Goal: Task Accomplishment & Management: Complete application form

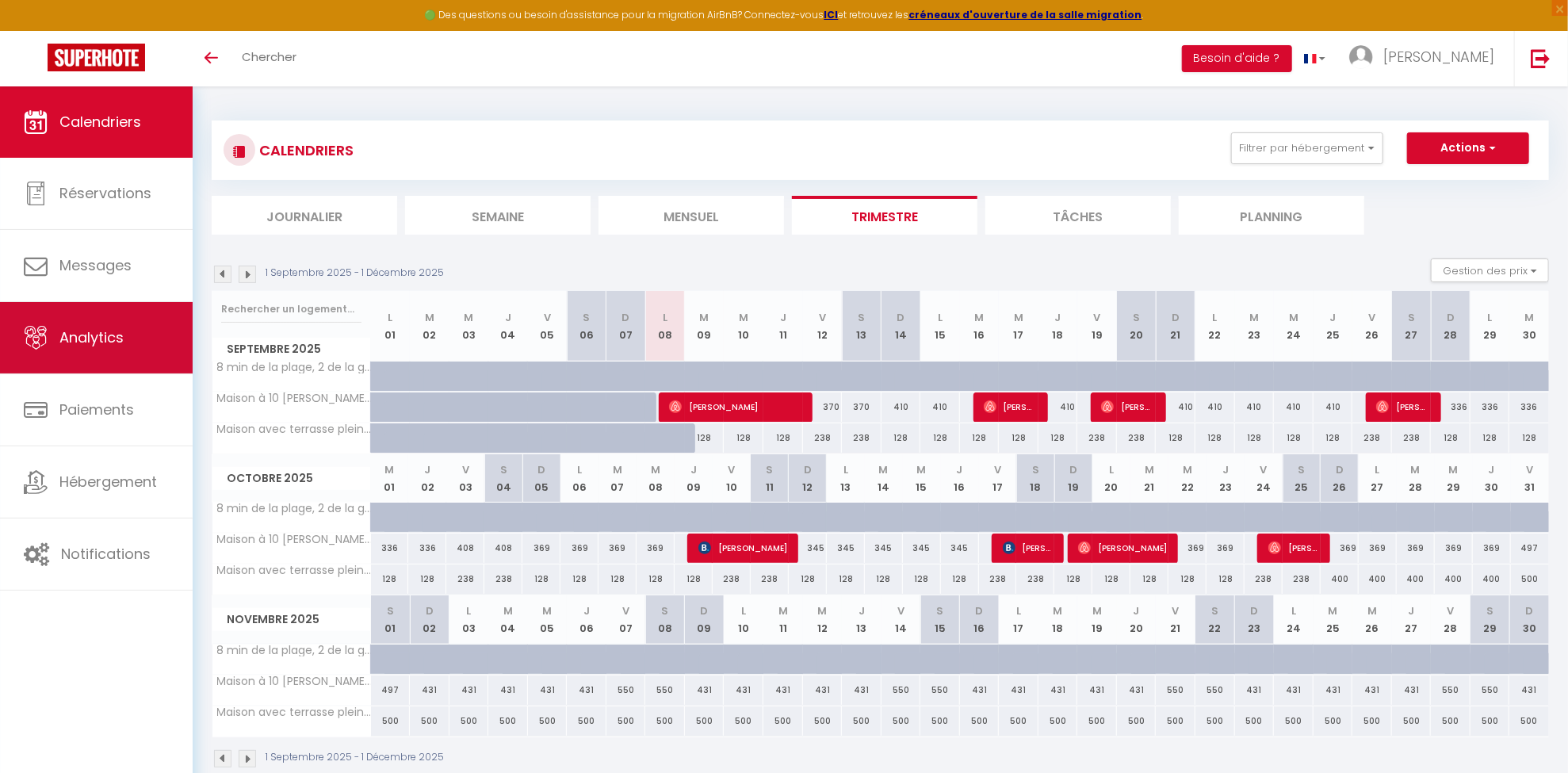
click at [97, 351] on link "Analytics" at bounding box center [96, 338] width 193 height 71
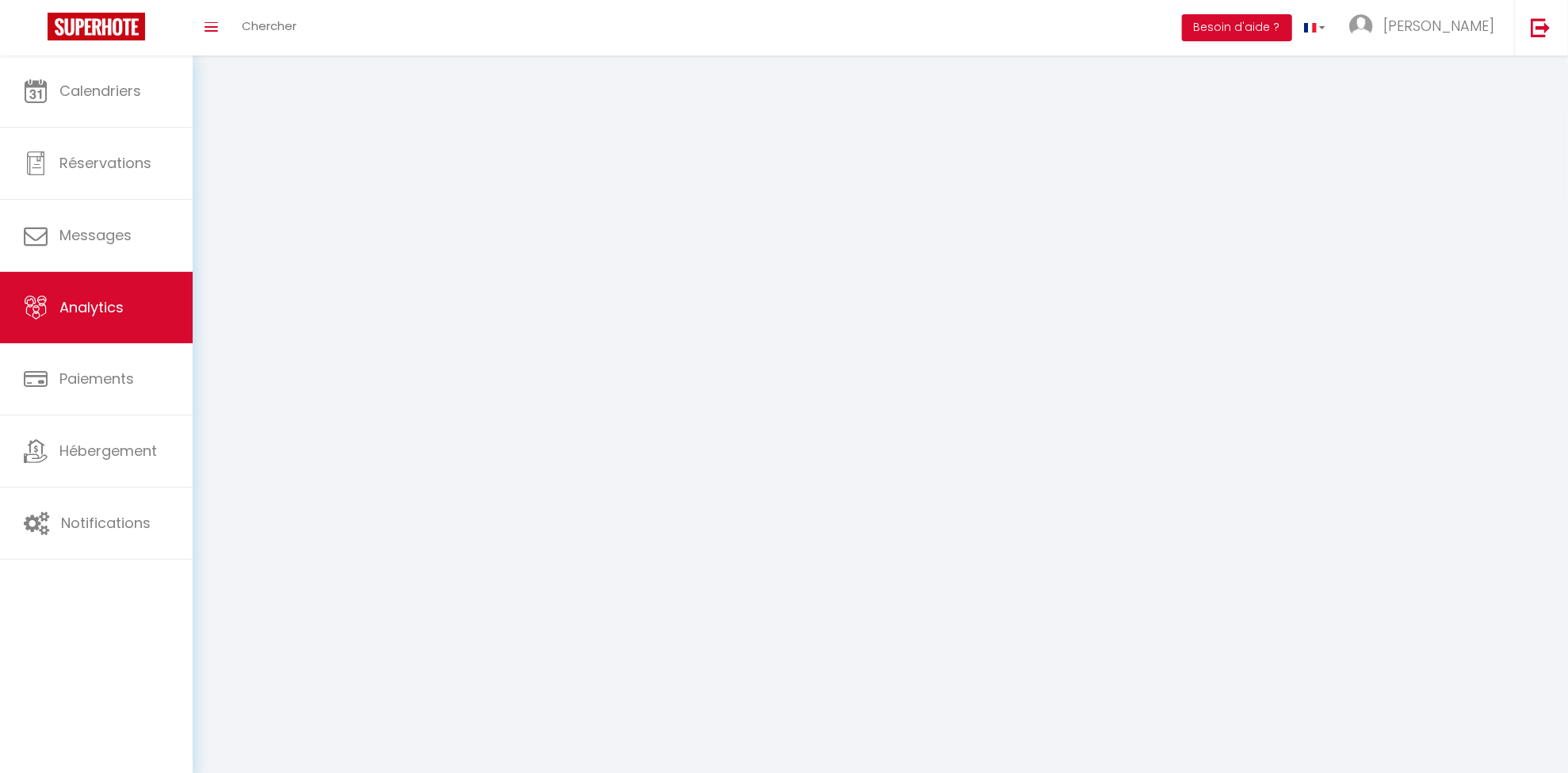
select select "2025"
select select "9"
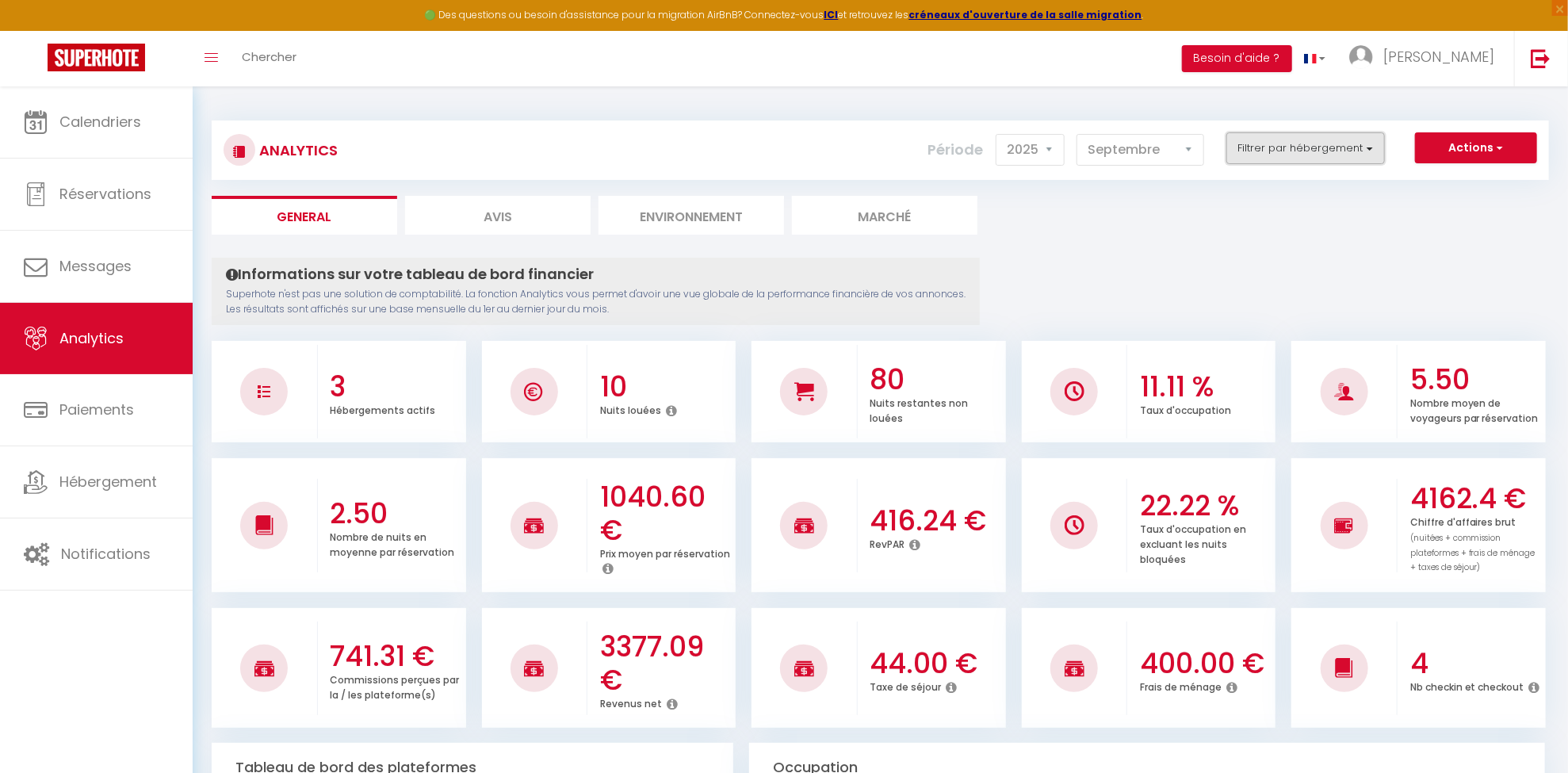
click at [1271, 153] on button "Filtrer par hébergement" at bounding box center [1306, 148] width 158 height 32
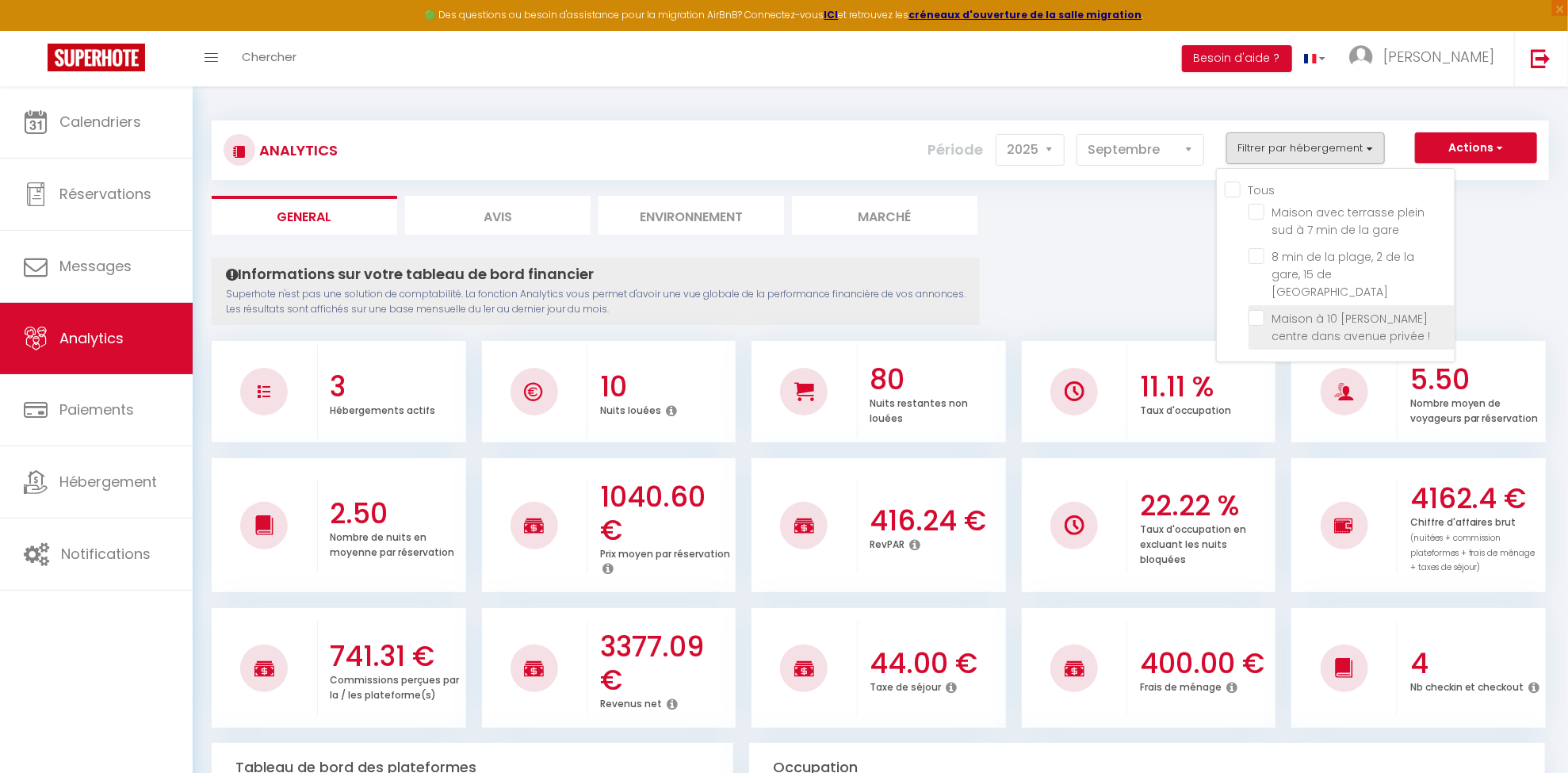
click at [1266, 310] on \! "checkbox" at bounding box center [1352, 318] width 206 height 16
checkbox \! "true"
checkbox gare "false"
checkbox St-Nazaire "false"
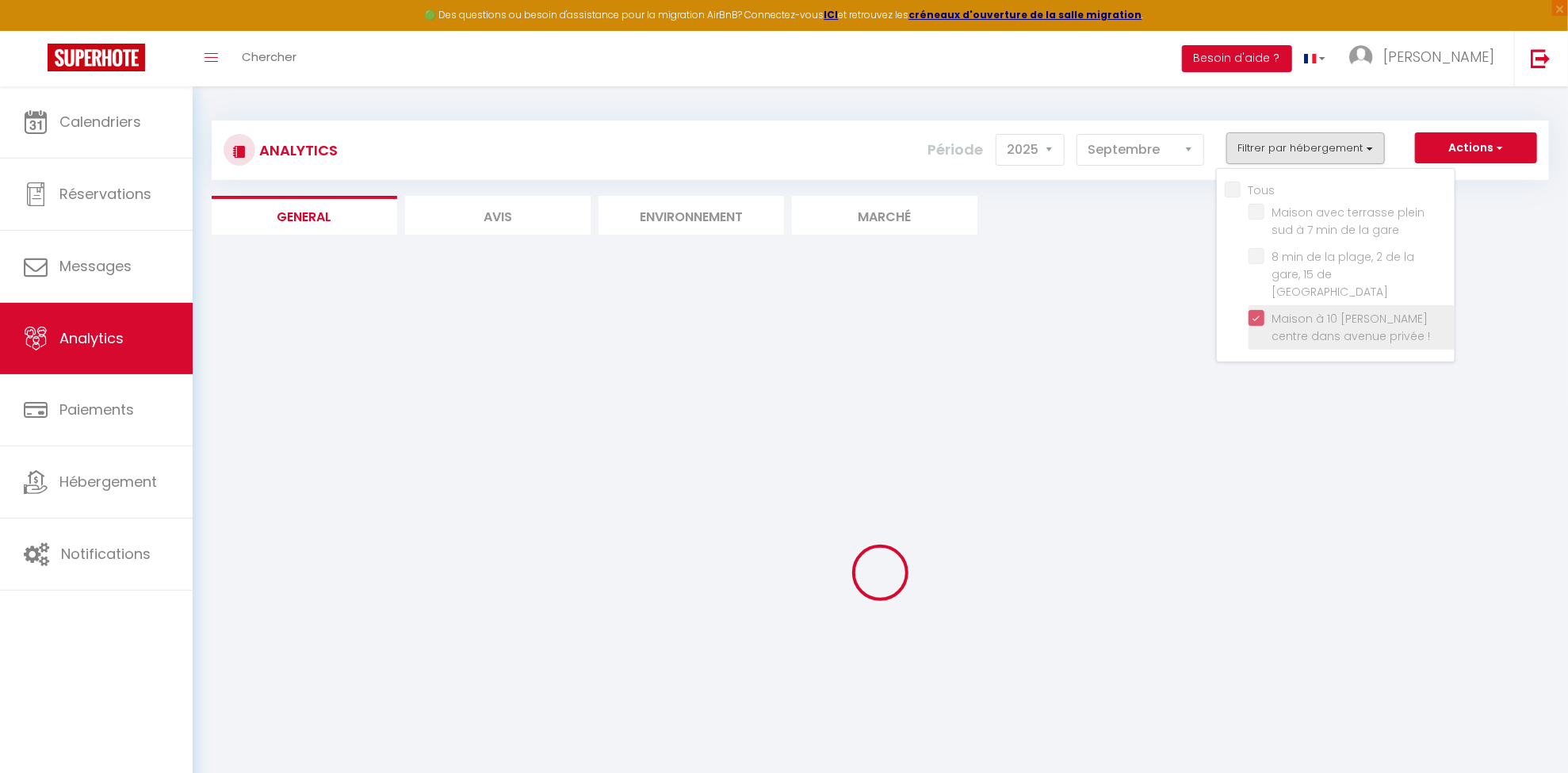
checkbox gare "false"
checkbox St-Nazaire "false"
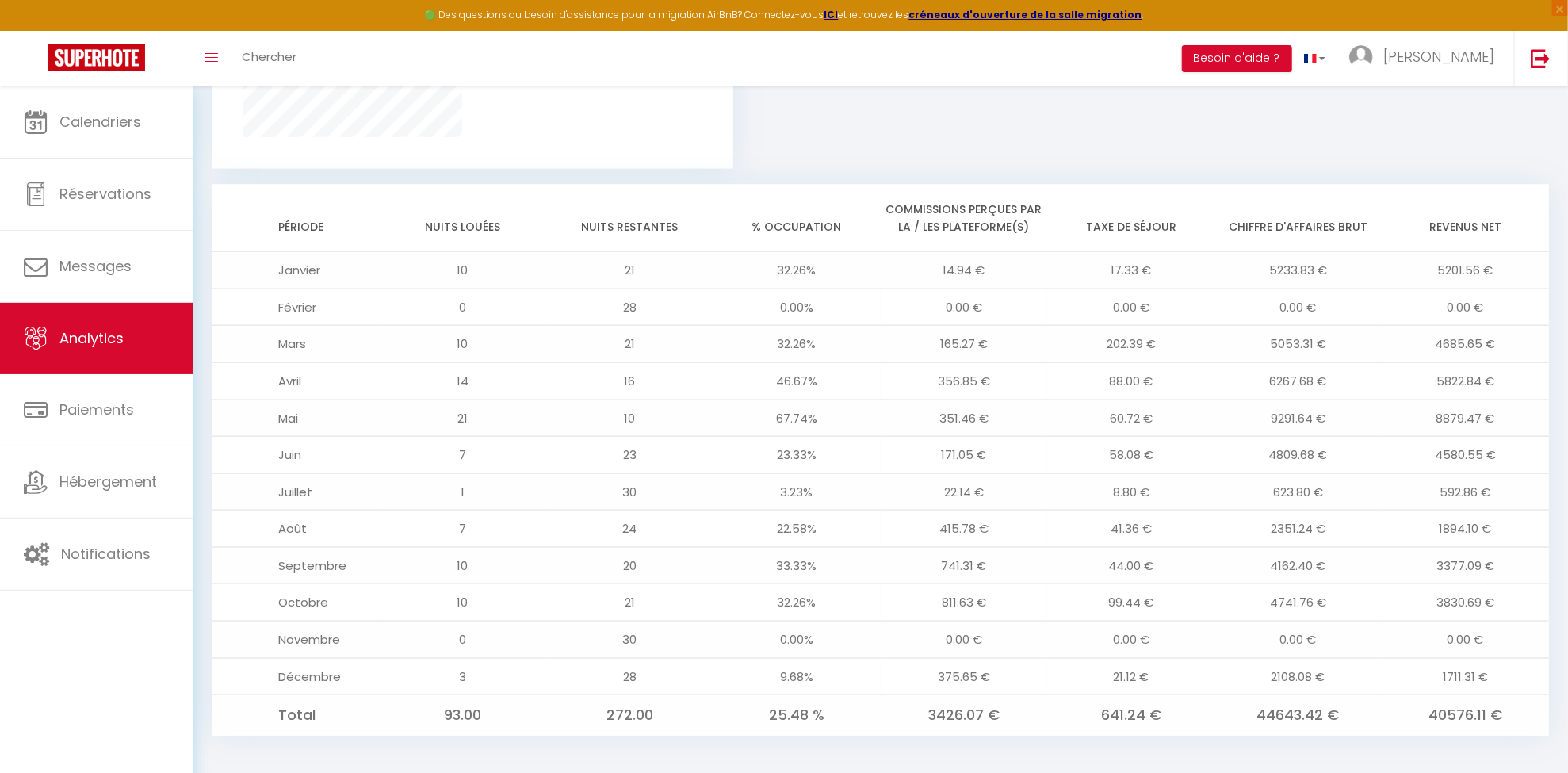
scroll to position [1198, 0]
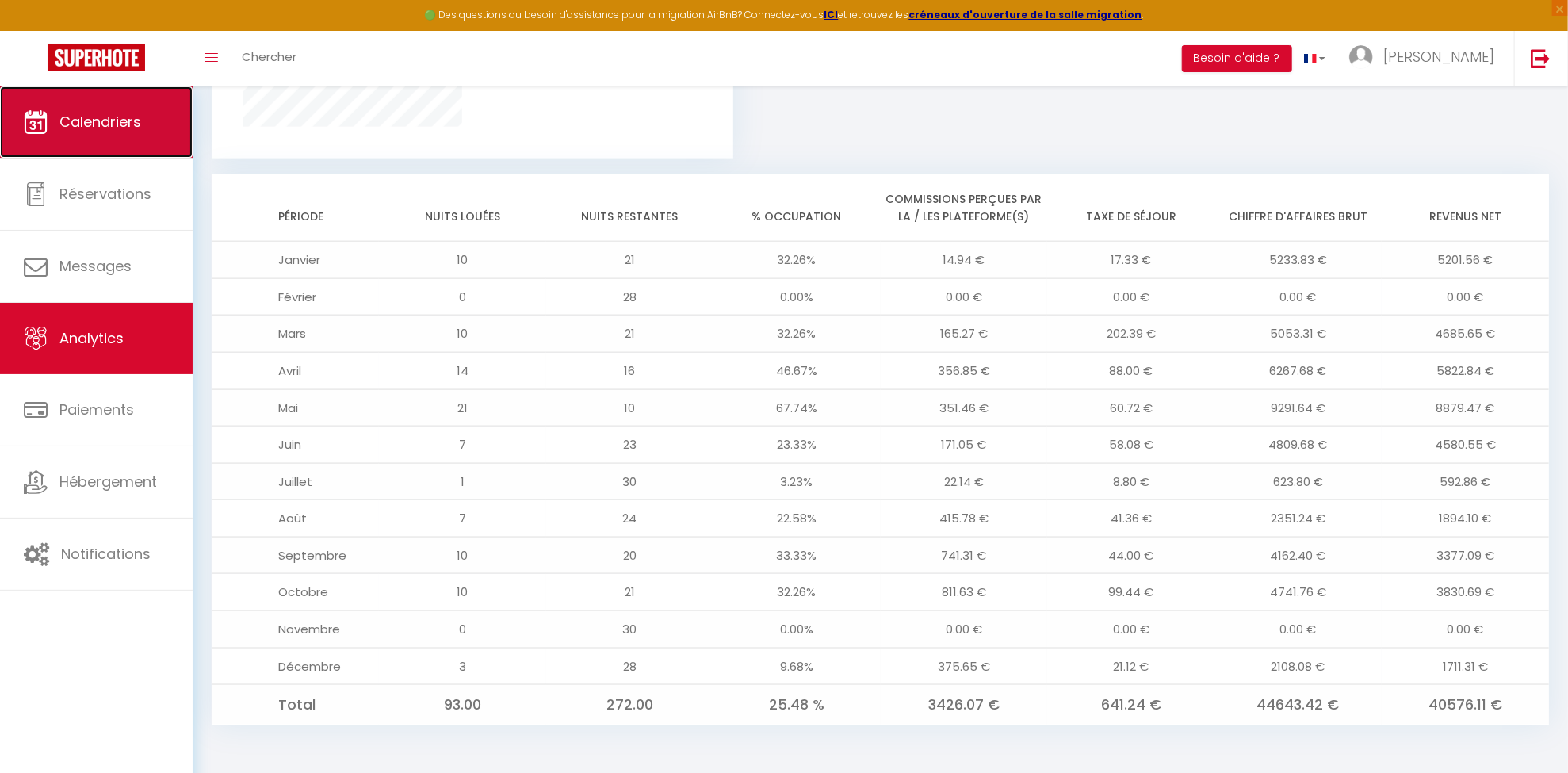
click at [88, 105] on link "Calendriers" at bounding box center [96, 122] width 193 height 71
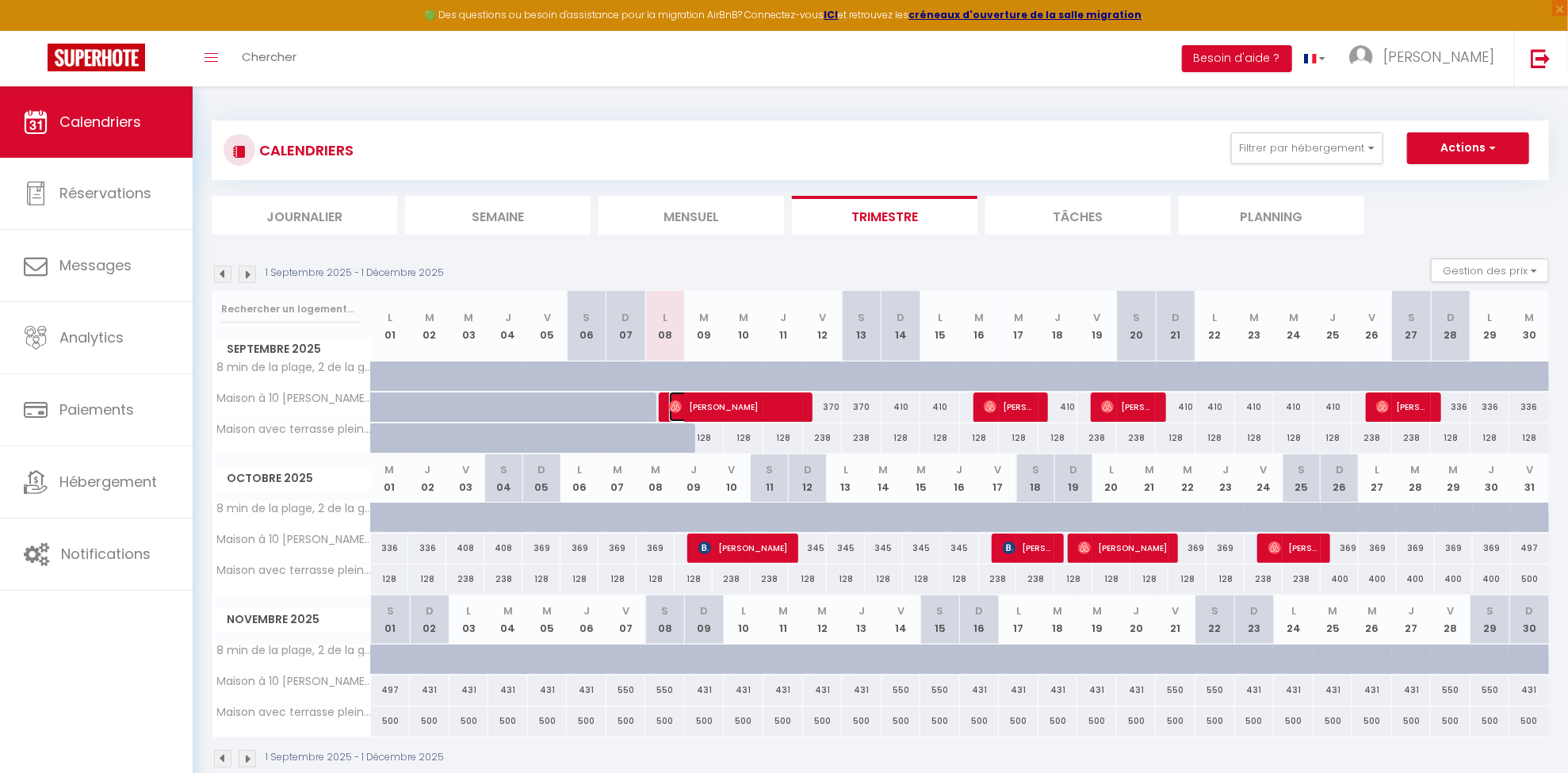
click at [794, 413] on span "[PERSON_NAME]" at bounding box center [735, 406] width 132 height 30
select select "OK"
select select "0"
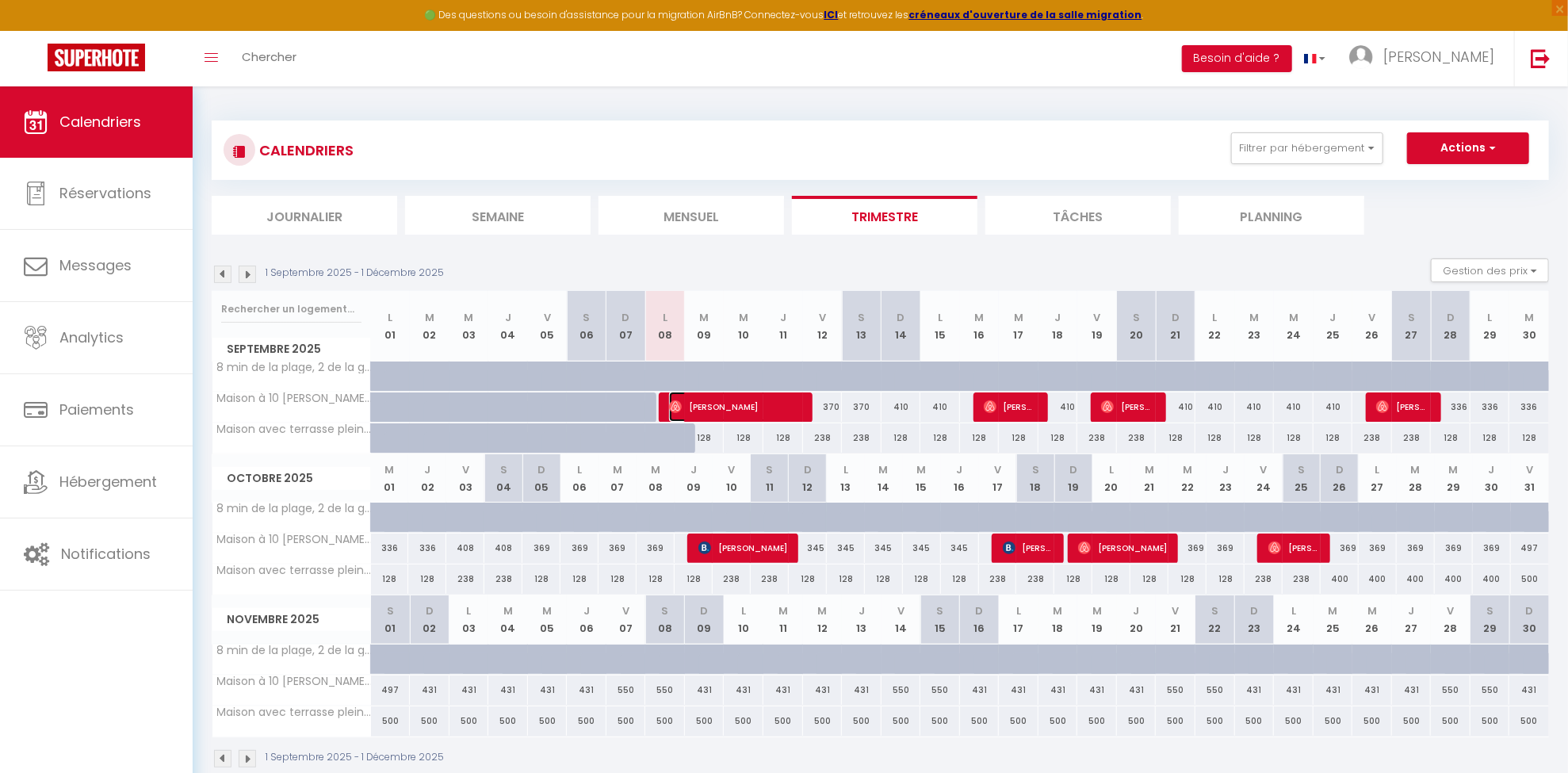
select select "1"
select select
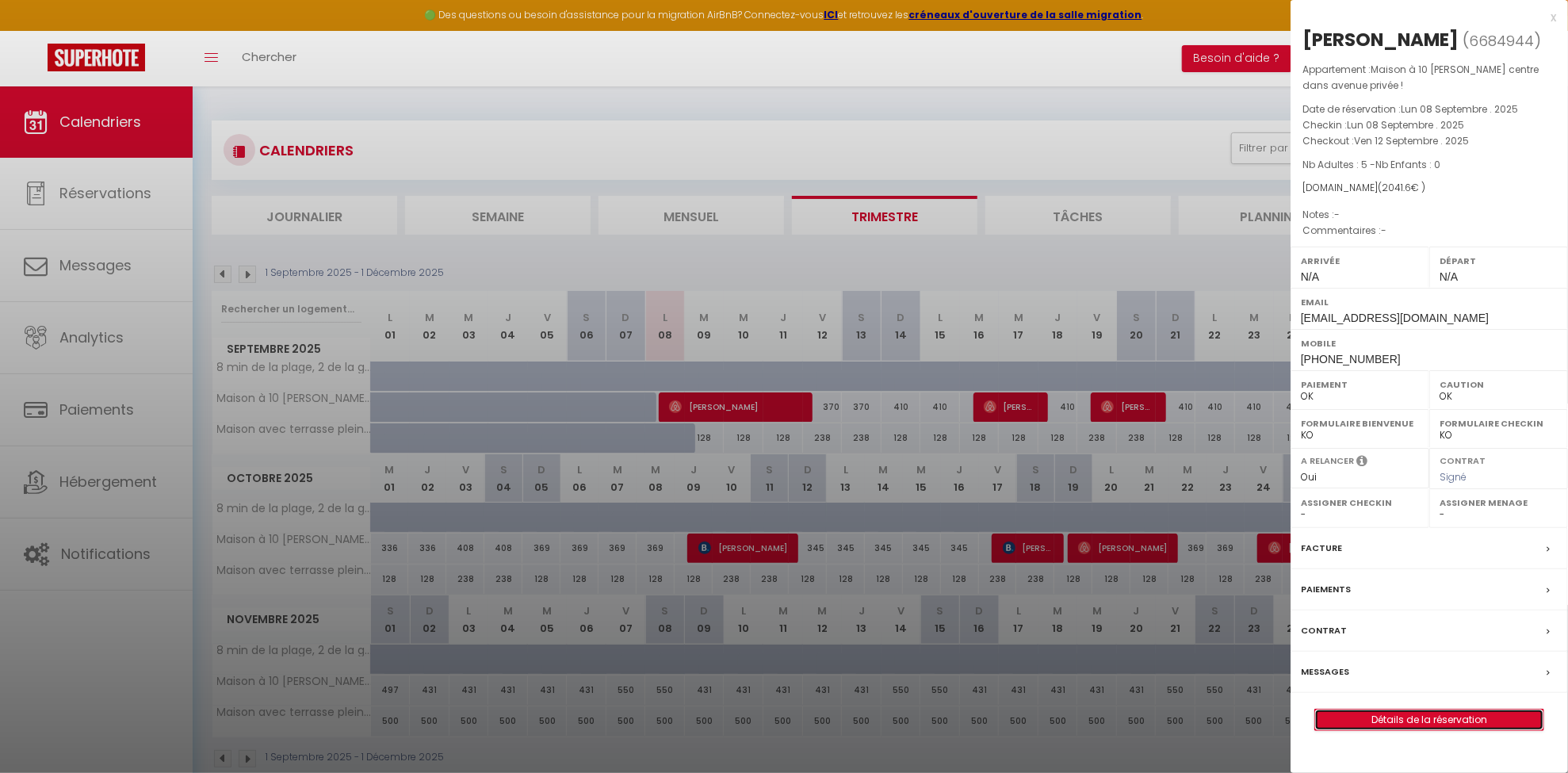
click at [1459, 721] on link "Détails de la réservation" at bounding box center [1429, 719] width 228 height 20
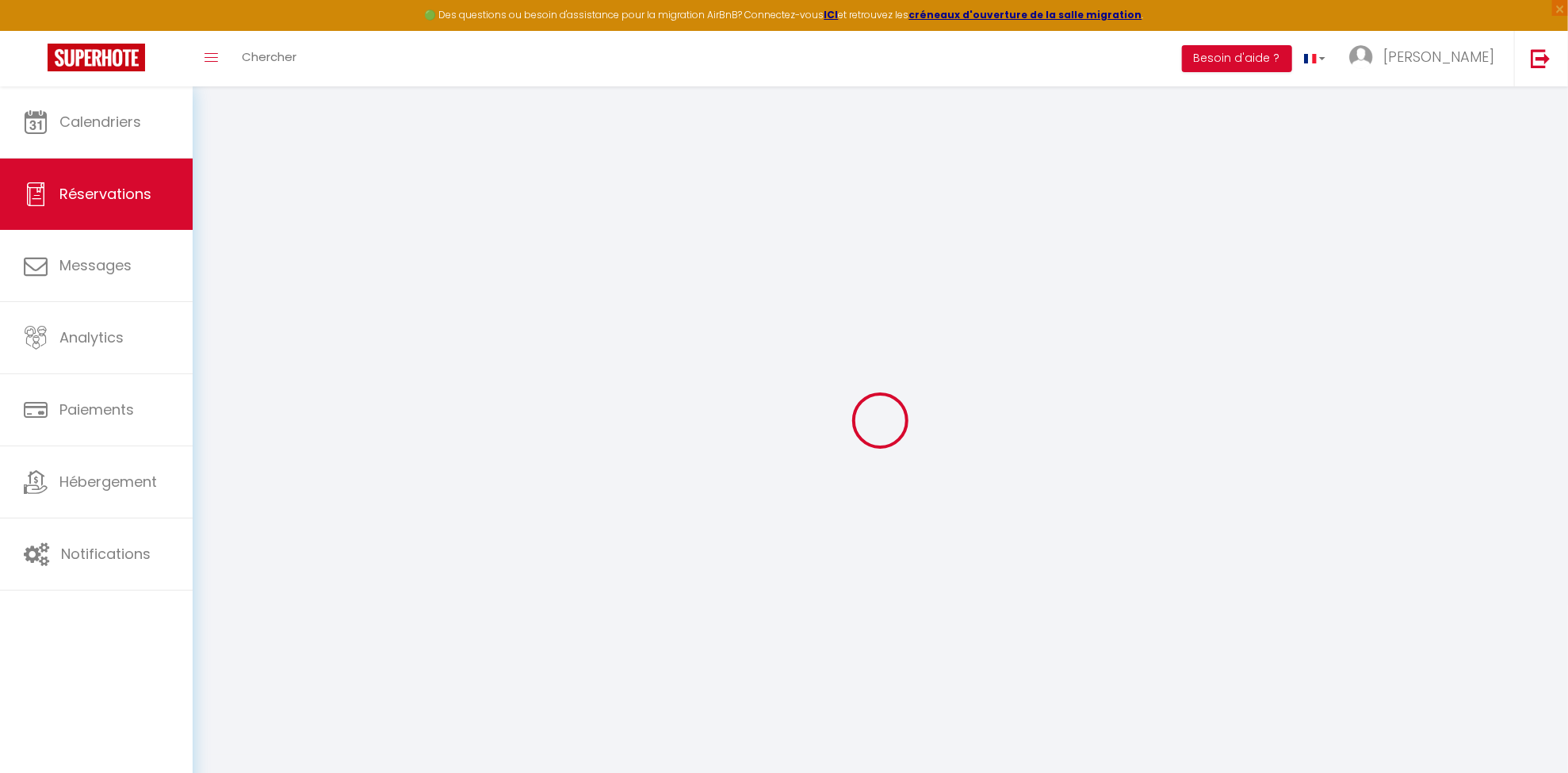
type input "Thibaud"
type input "Morantin"
type input "[EMAIL_ADDRESS][DOMAIN_NAME]"
type input "[PHONE_NUMBER]"
type input "[GEOGRAPHIC_DATA]"
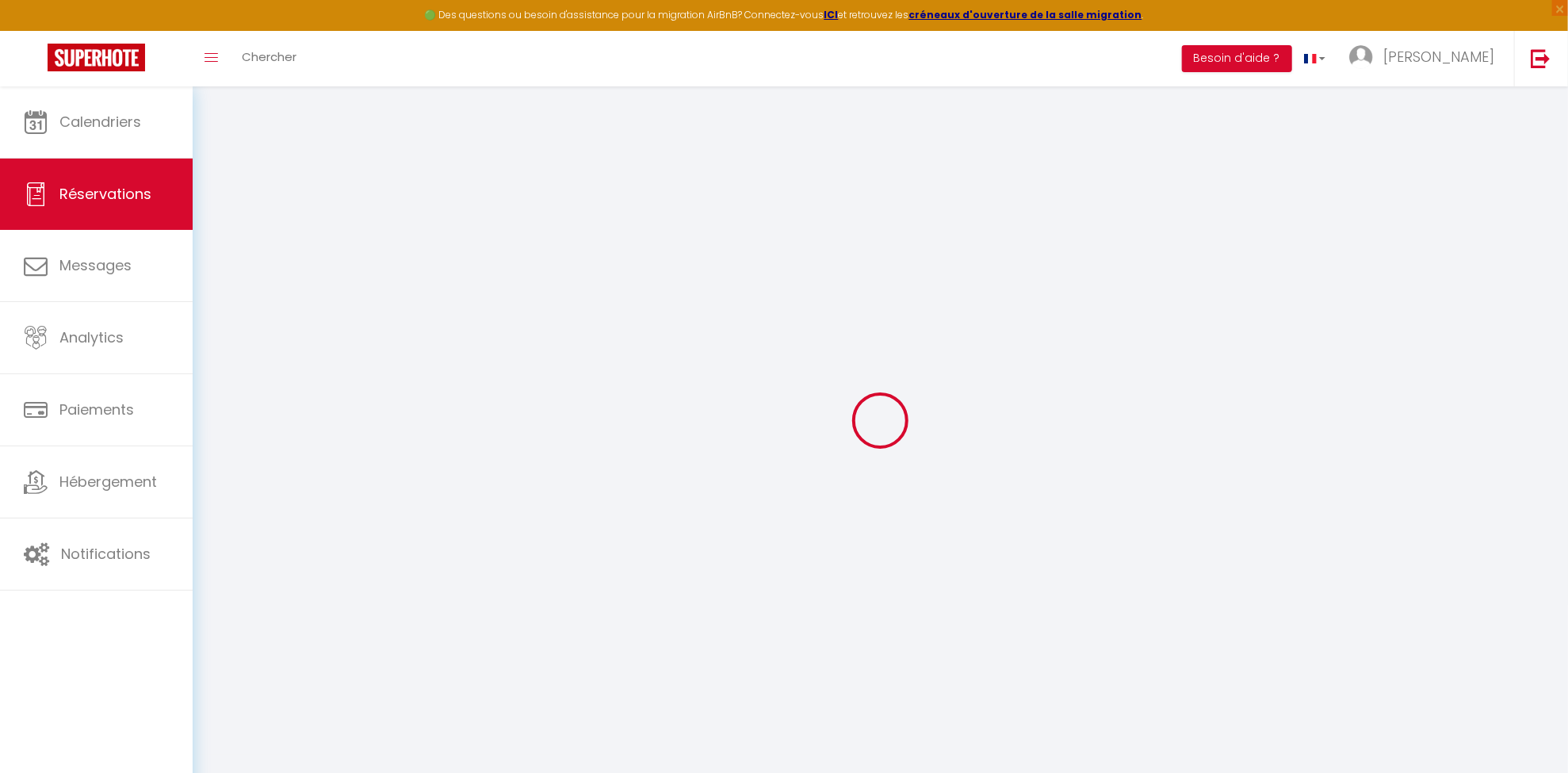
select select "FR"
type input "253.5"
select select "52463"
select select "1"
select select
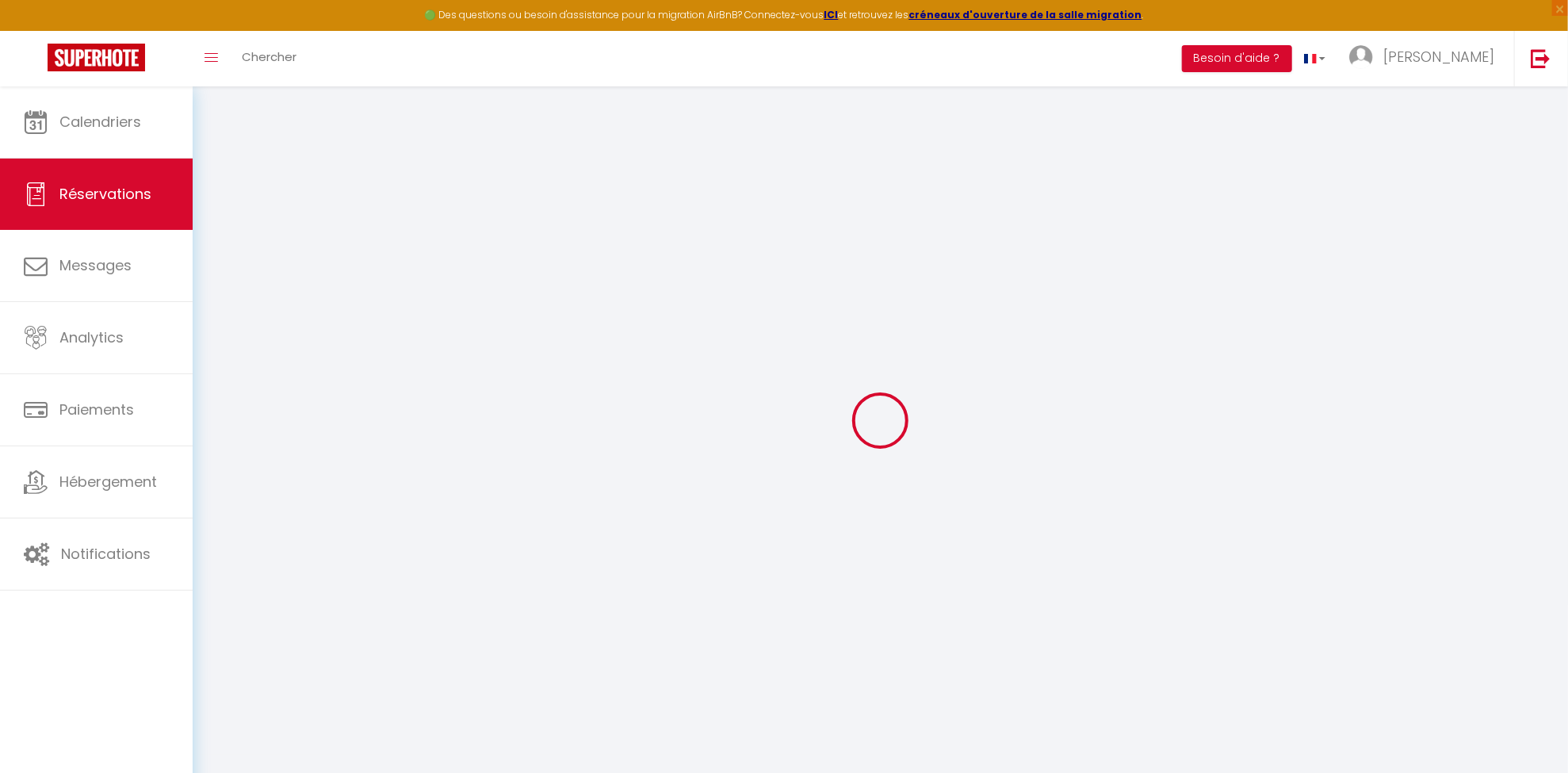
select select
type input "5"
select select "12"
select select "15"
type input "1924"
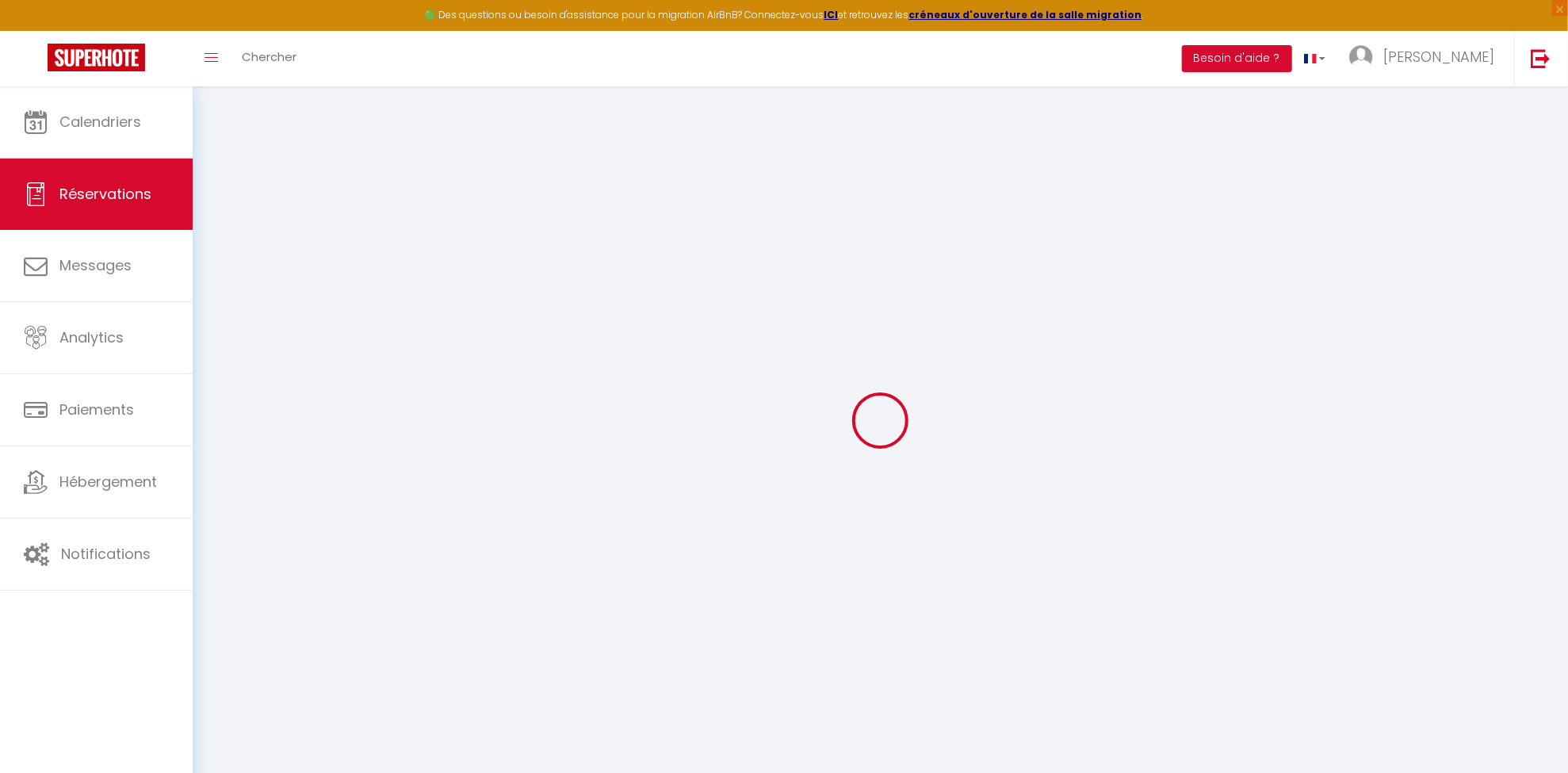
checkbox input "false"
type input "0"
select select "1"
type input "0"
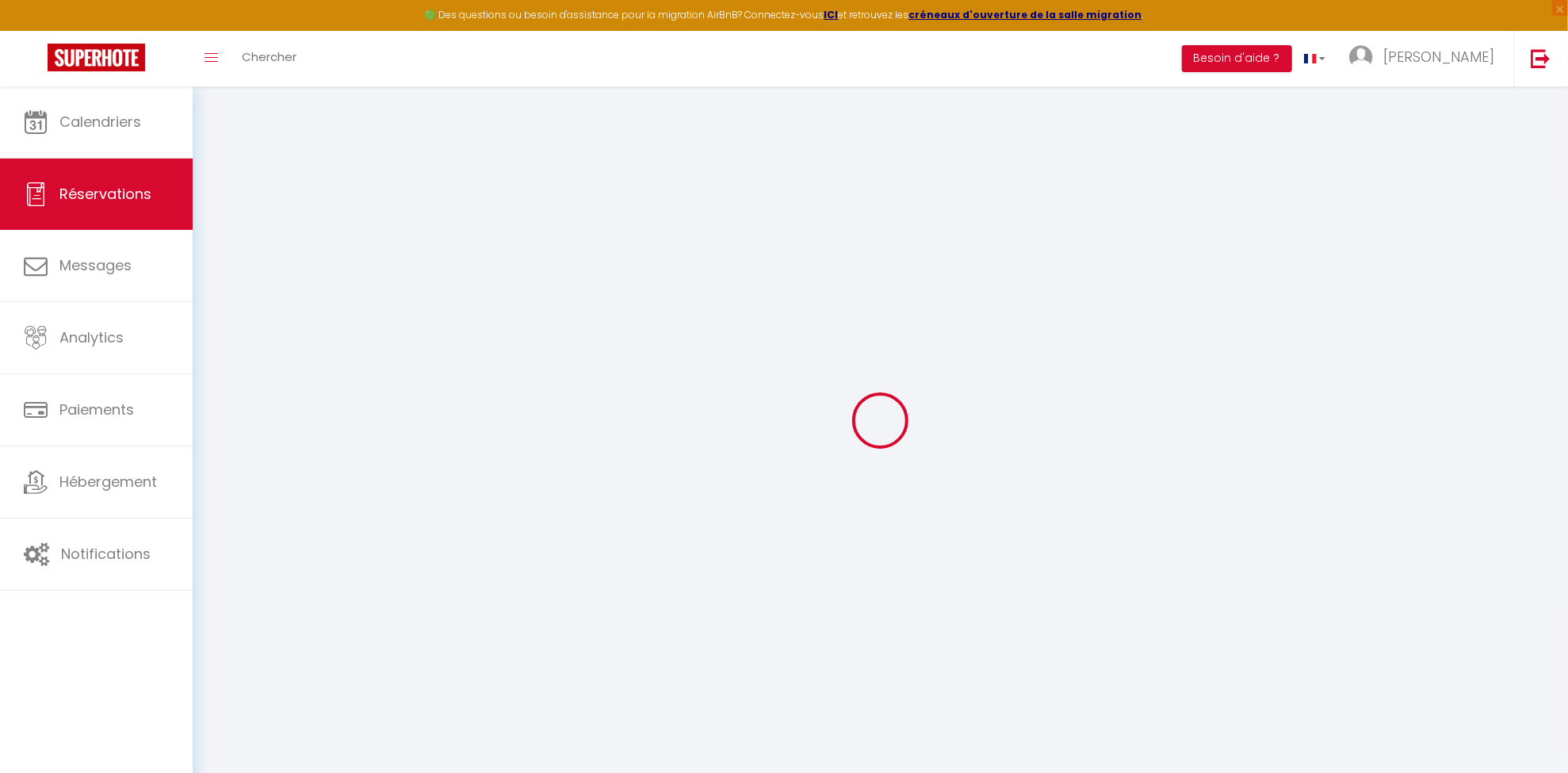
type input "0"
select select
checkbox input "false"
select select
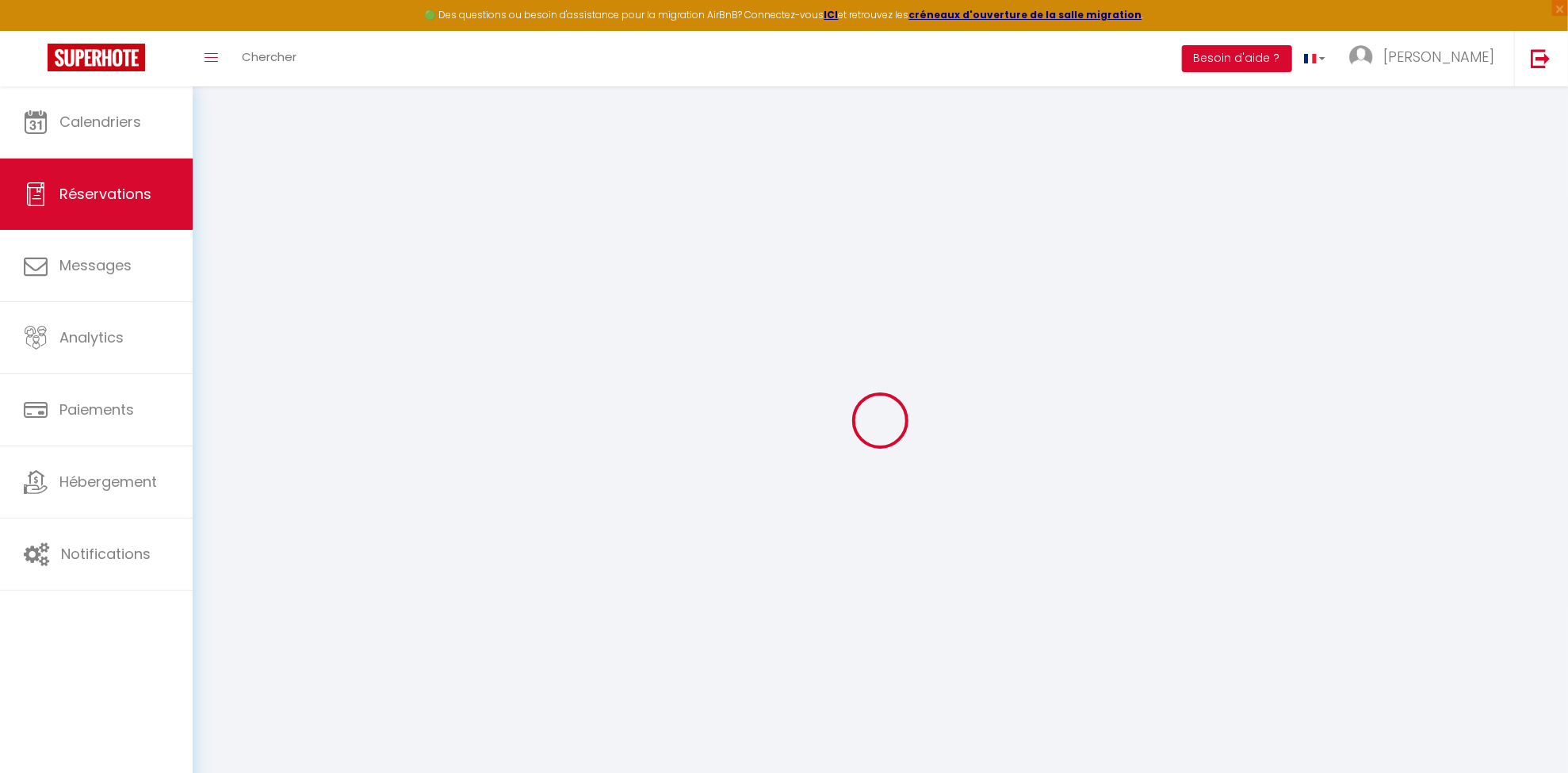
select select
checkbox input "false"
select select
checkbox input "false"
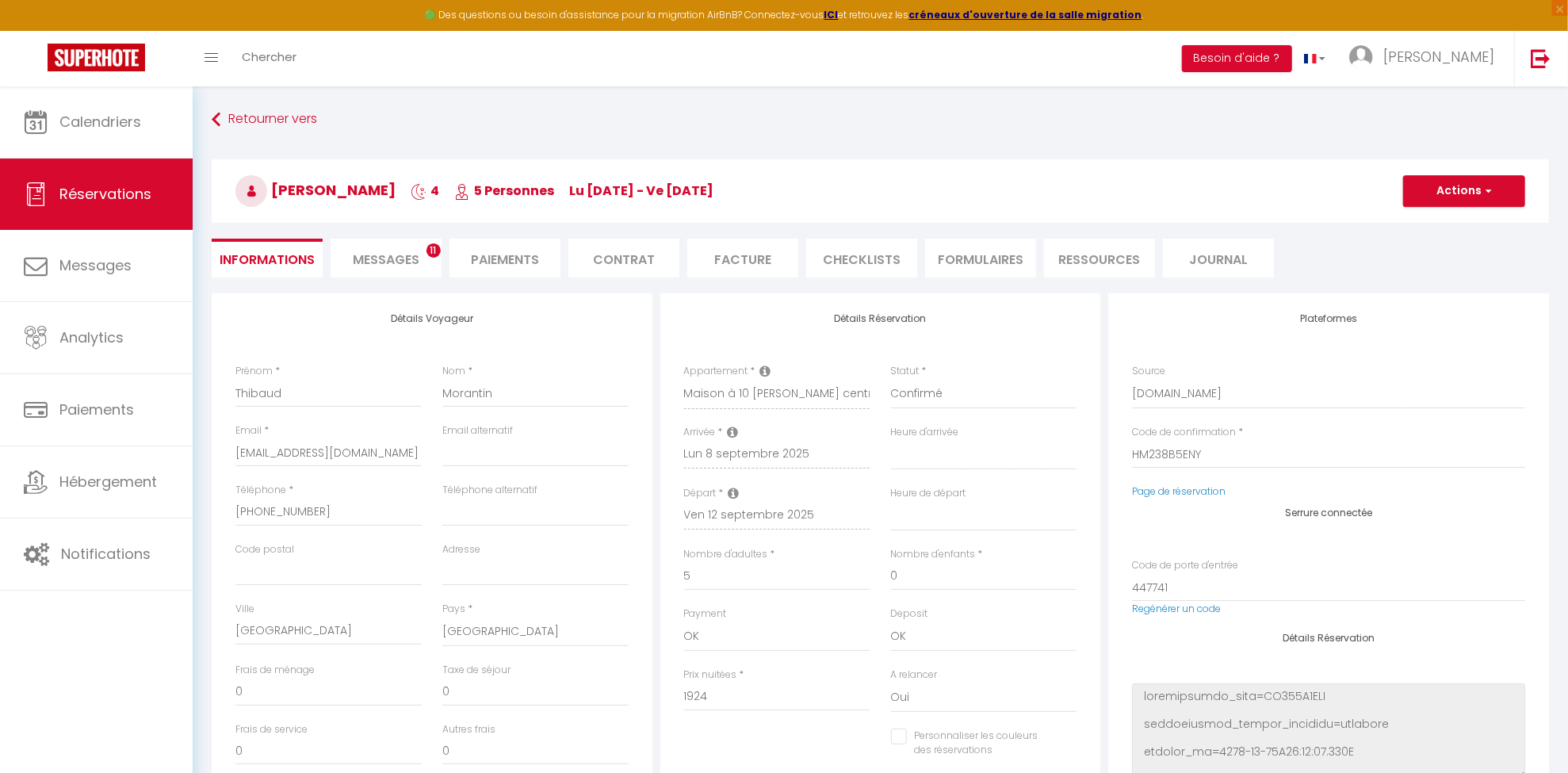
type input "100"
type input "17.6"
select select
checkbox input "false"
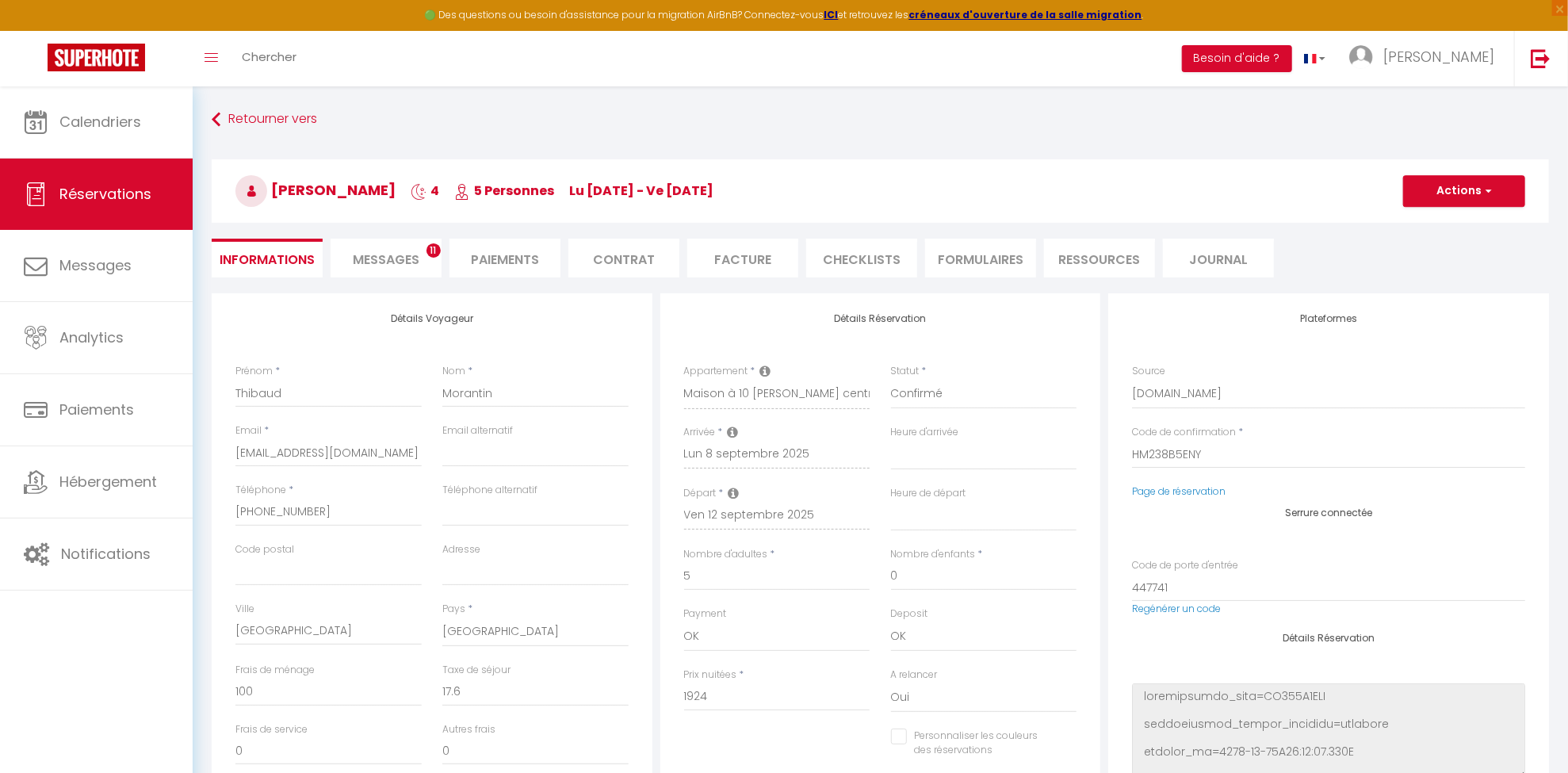
select select
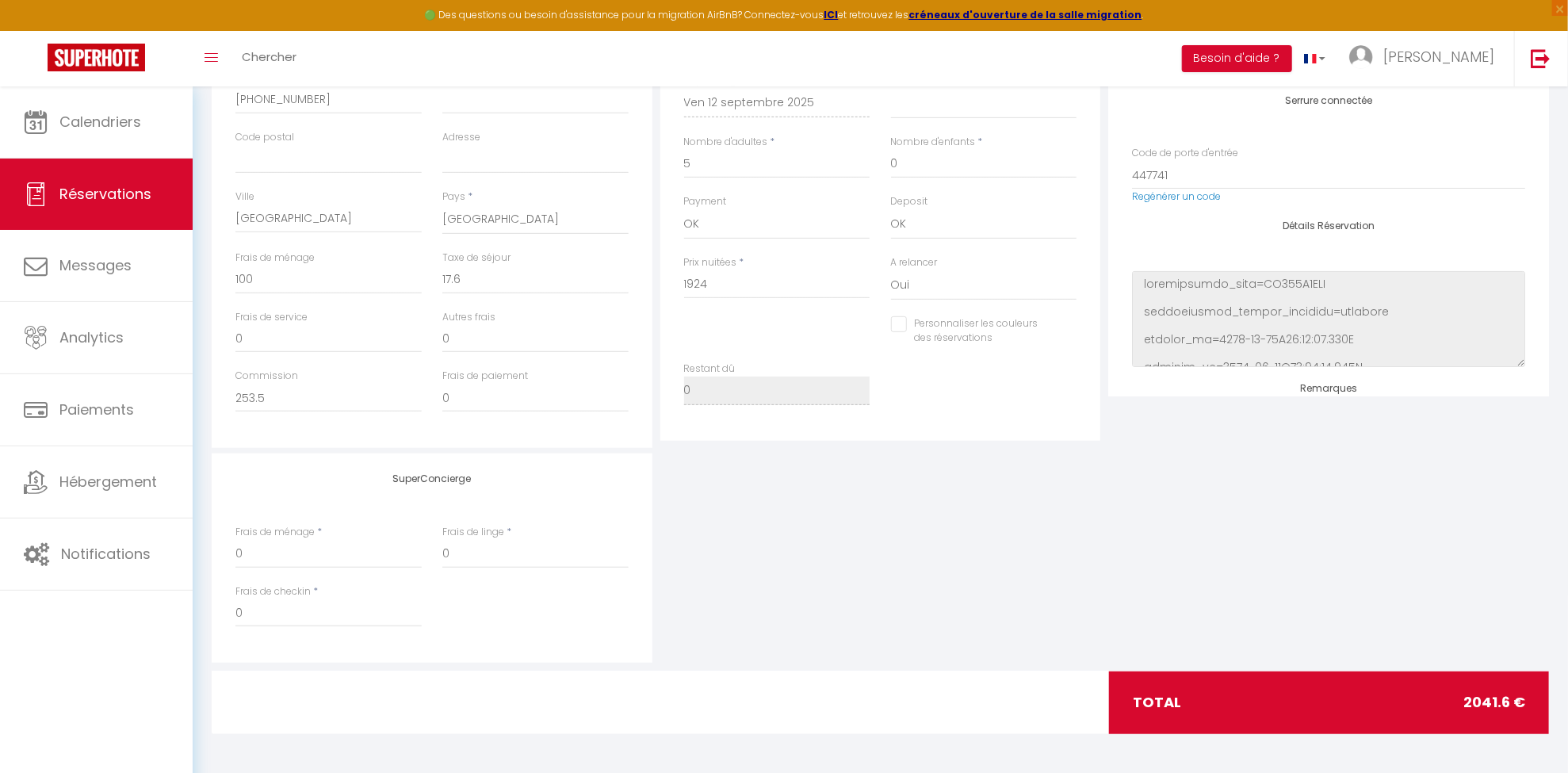
scroll to position [412, 0]
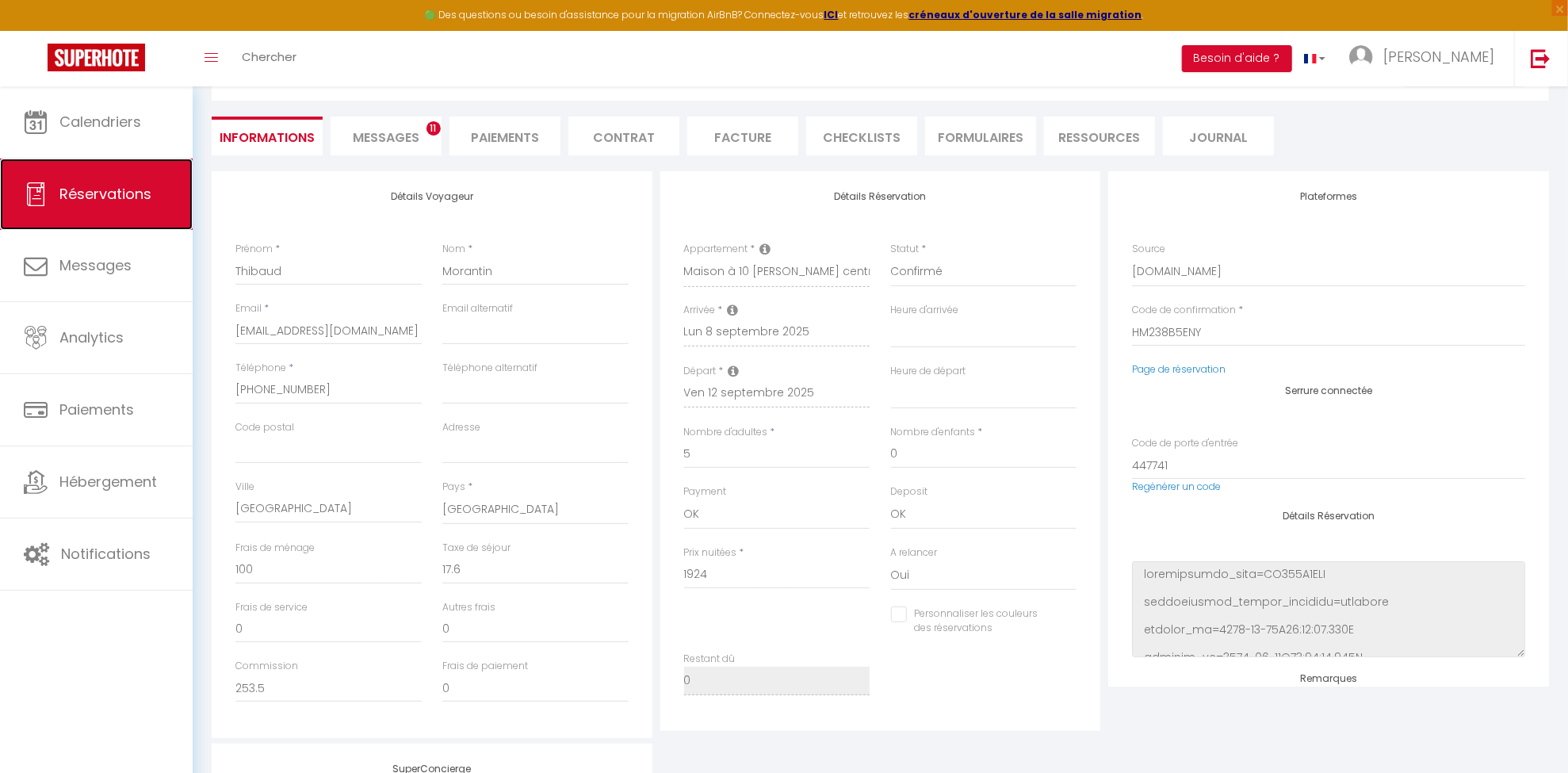
click at [116, 207] on link "Réservations" at bounding box center [96, 194] width 193 height 71
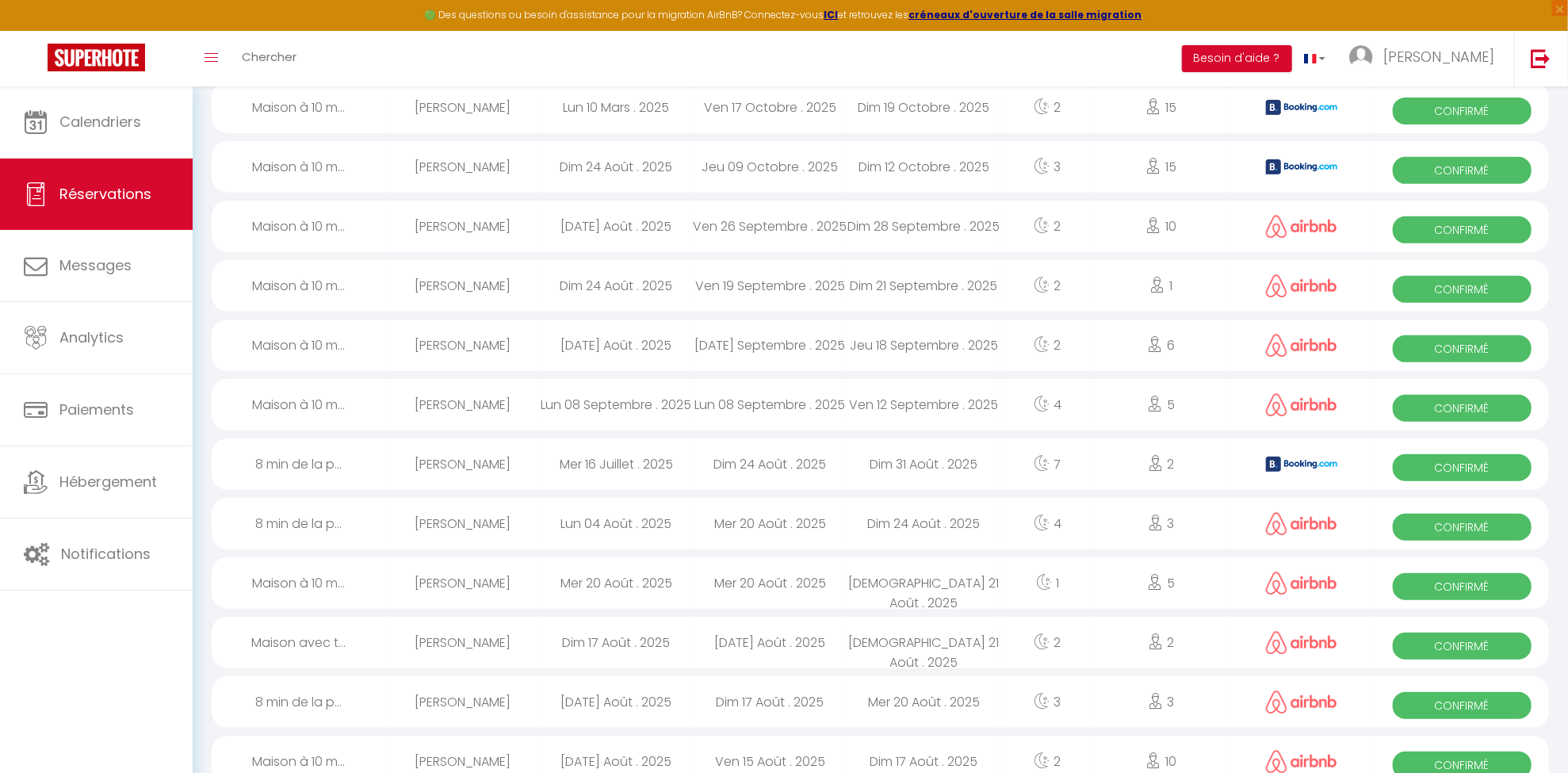
scroll to position [1233, 0]
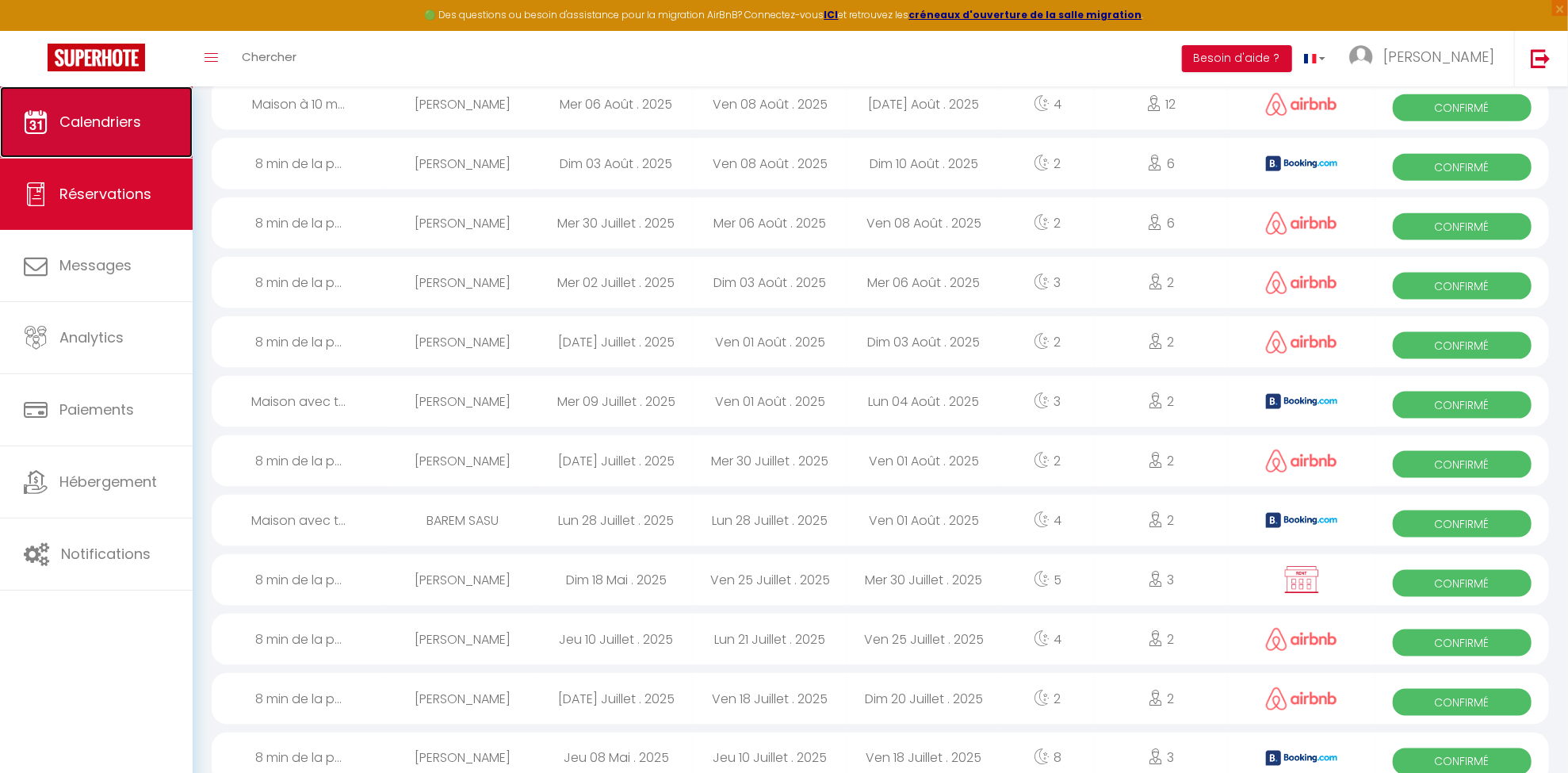
click at [106, 146] on link "Calendriers" at bounding box center [96, 122] width 193 height 71
